Goal: Use online tool/utility: Utilize a website feature to perform a specific function

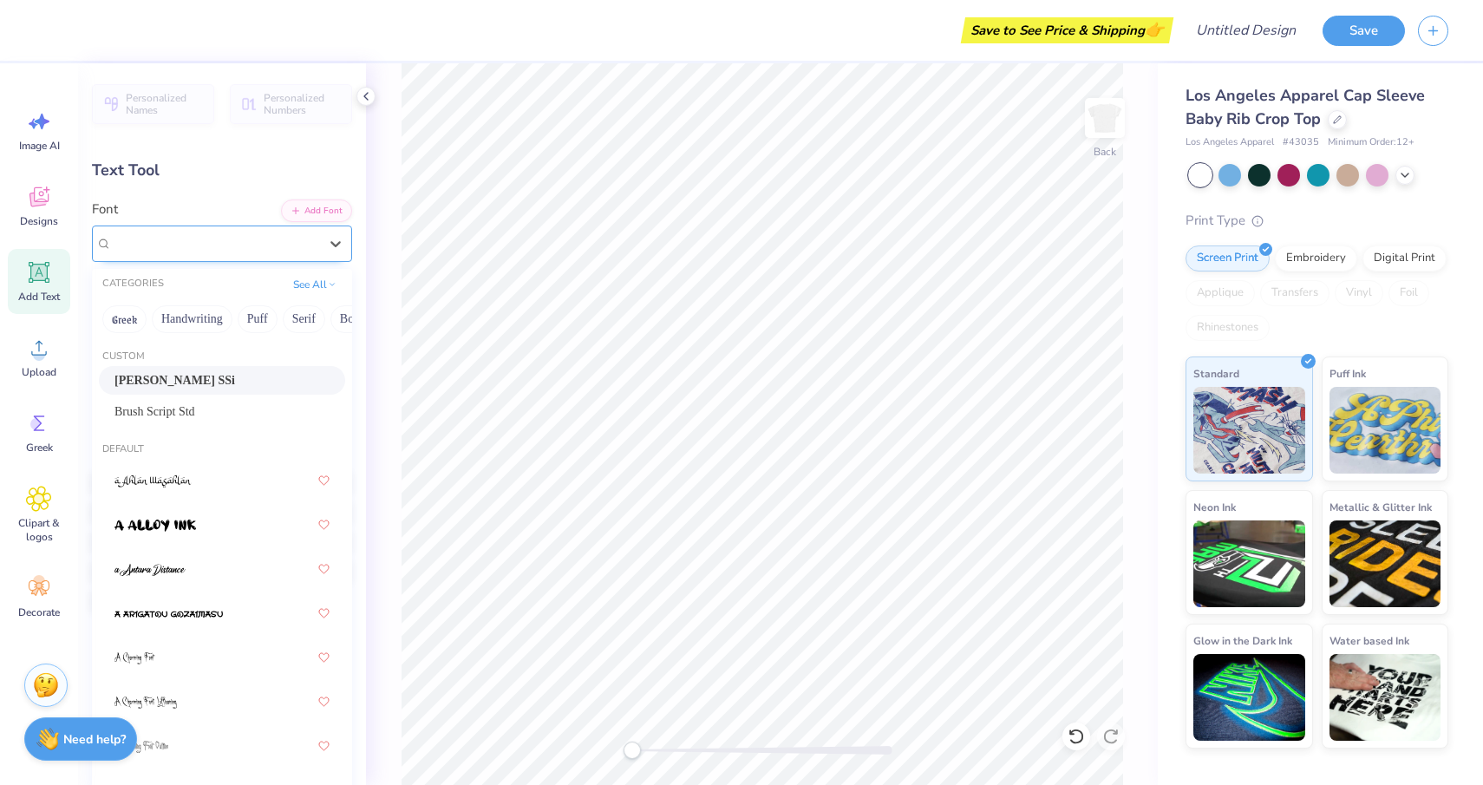
click at [255, 239] on div "[PERSON_NAME] SSi" at bounding box center [215, 243] width 210 height 27
click at [255, 239] on div "[PERSON_NAME] SSi" at bounding box center [215, 243] width 206 height 20
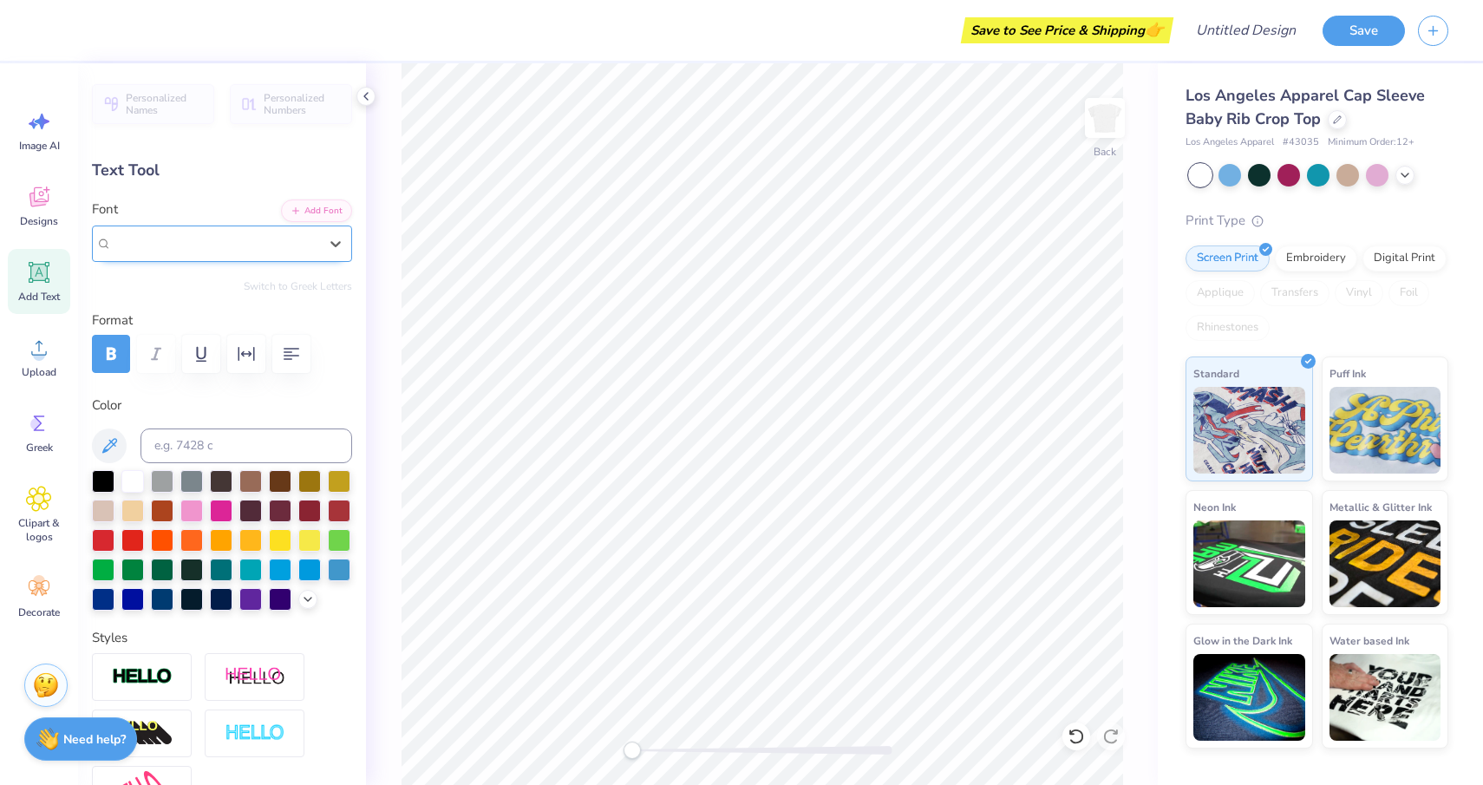
type input "u"
type input "2.62"
type textarea "KAPPA ALPHTA"
type input "1.51"
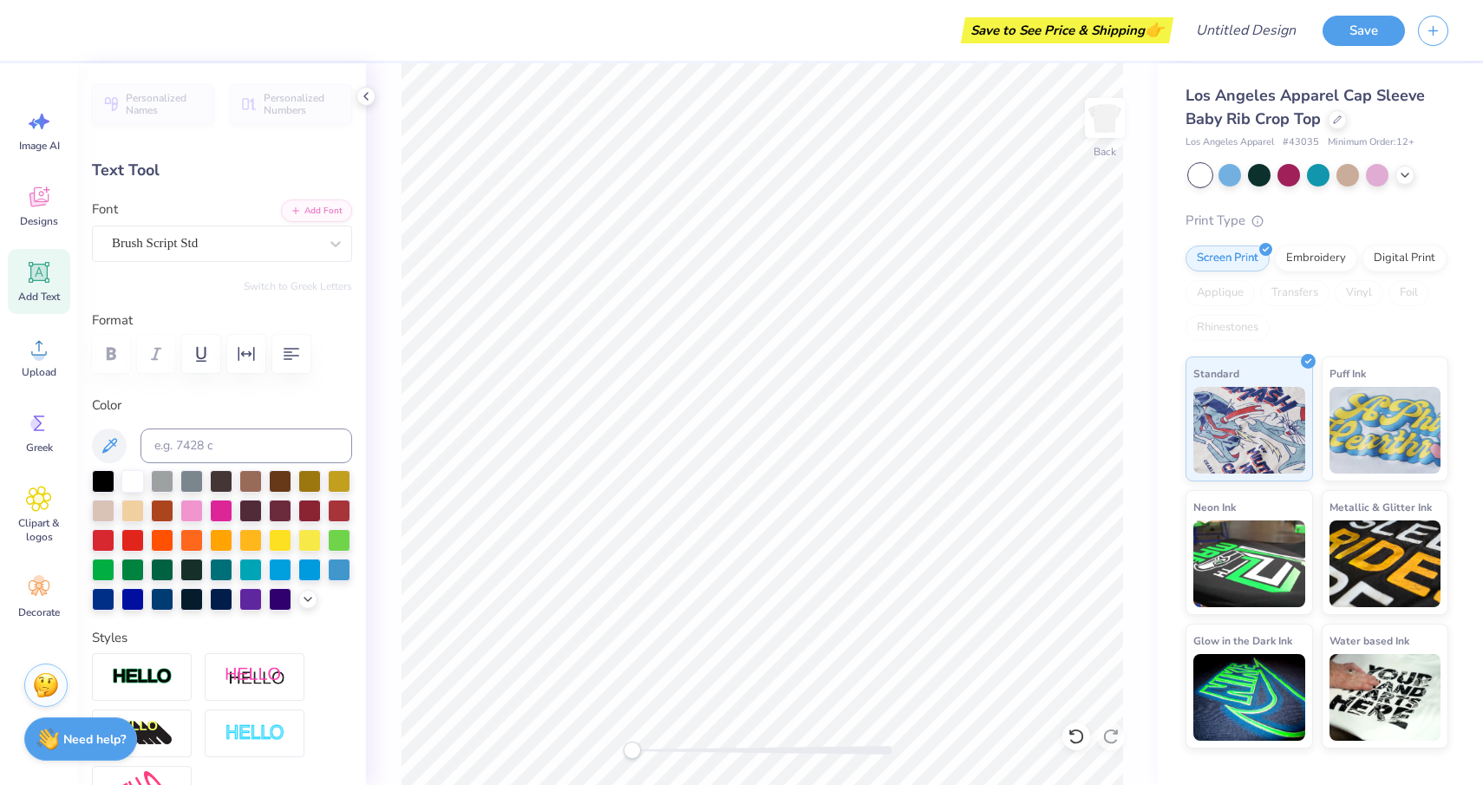
type input "0.27"
type input "3.54"
type input "3.68"
type input "1.39"
type input "2.84"
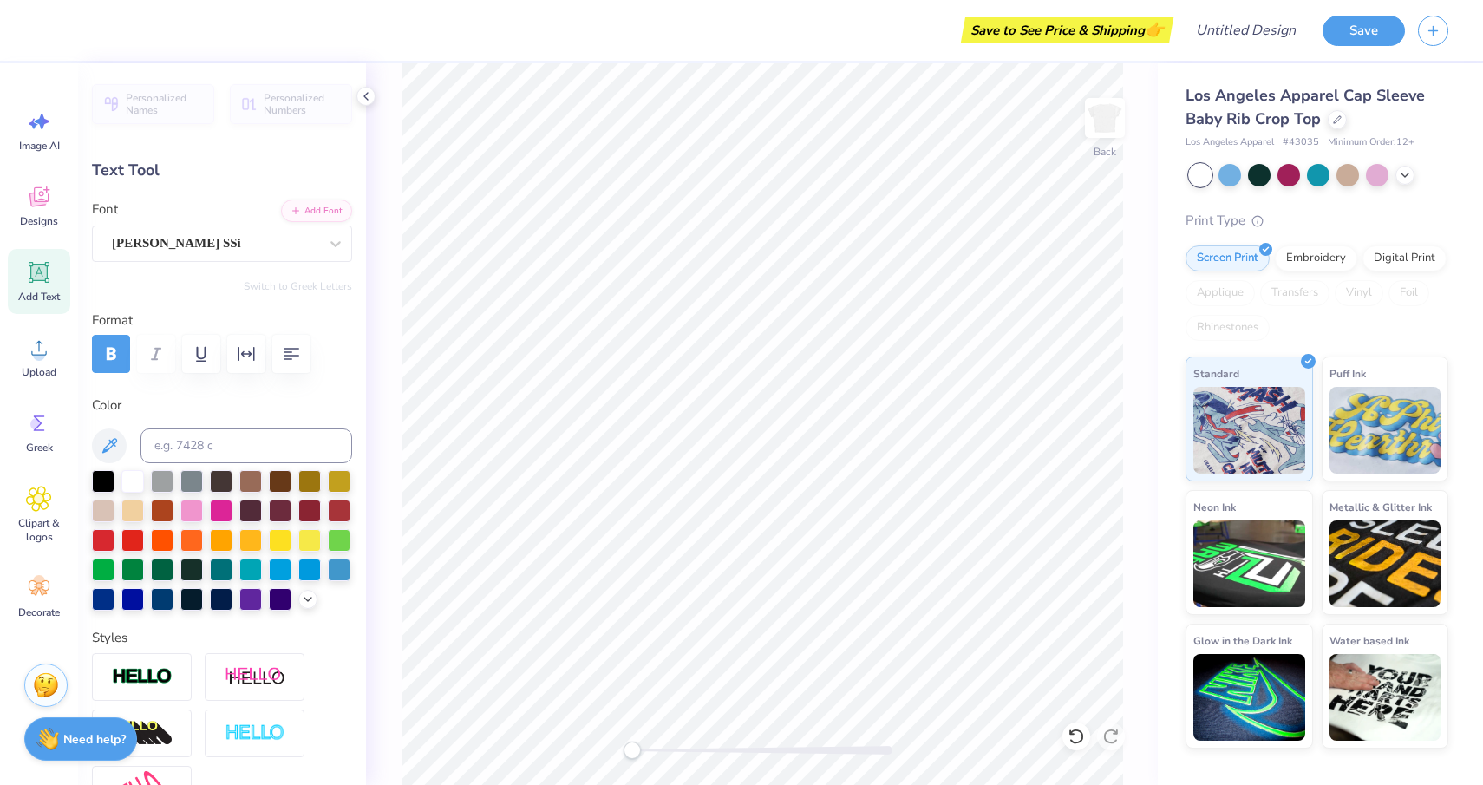
type textarea "KAPPA APHTA"
click at [1152, 428] on div "Back" at bounding box center [762, 424] width 792 height 722
click at [203, 570] on div at bounding box center [191, 568] width 23 height 23
click at [219, 570] on div at bounding box center [221, 568] width 23 height 23
type input "3.43"
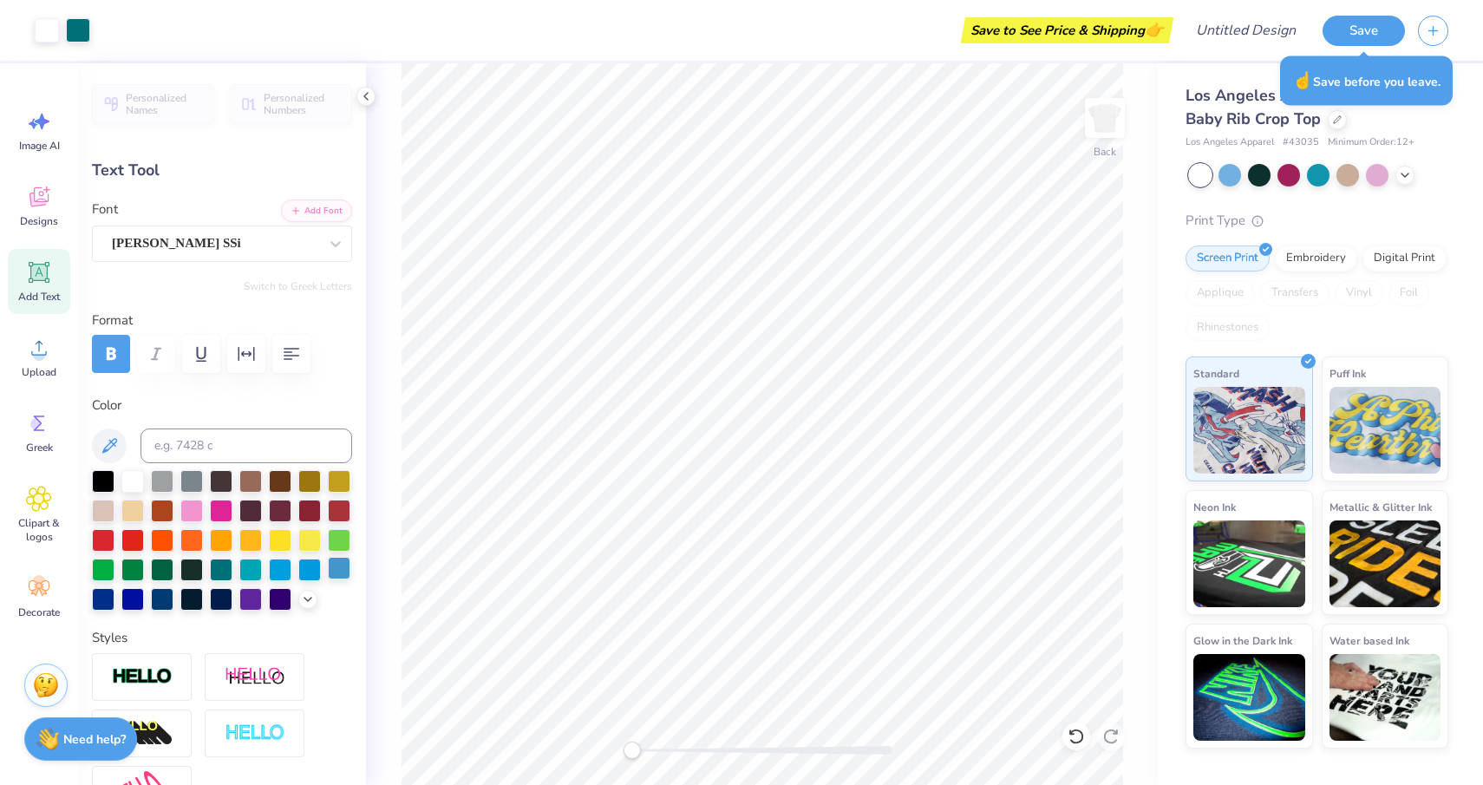
type input "1.29"
type input "2.90"
click at [220, 577] on div at bounding box center [221, 568] width 23 height 23
click at [244, 577] on div at bounding box center [250, 568] width 23 height 23
click at [254, 628] on div "Styles" at bounding box center [222, 721] width 260 height 186
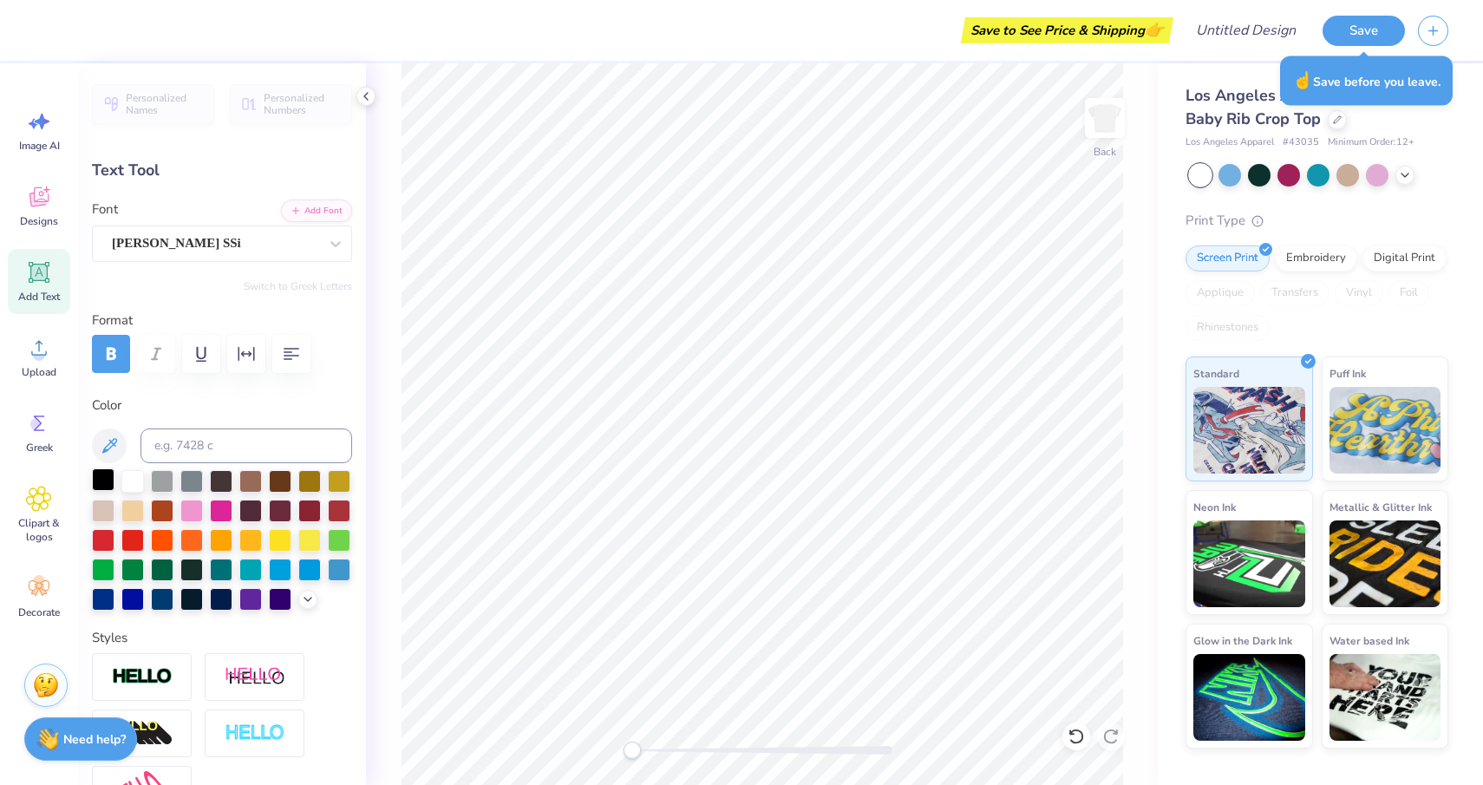
click at [109, 482] on div at bounding box center [103, 479] width 23 height 23
type input "1.51"
type input "0.27"
type input "3.54"
click at [98, 483] on div at bounding box center [103, 479] width 23 height 23
